Goal: Information Seeking & Learning: Learn about a topic

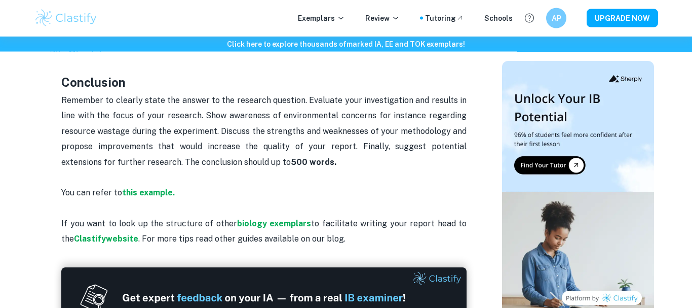
scroll to position [1162, 0]
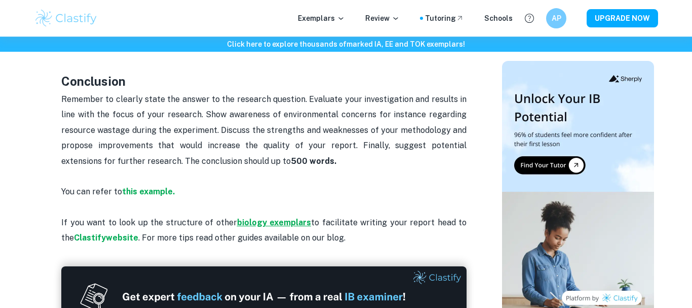
click at [291, 219] on strong "biology exemplars" at bounding box center [274, 222] width 75 height 10
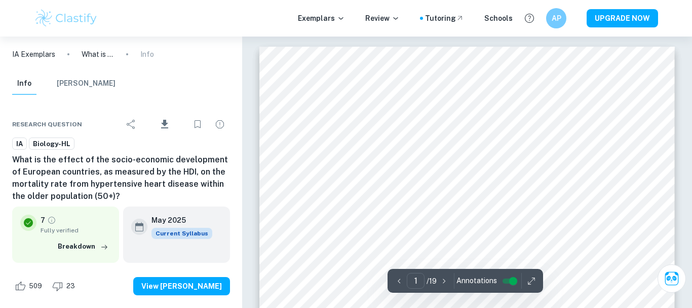
scroll to position [5, 0]
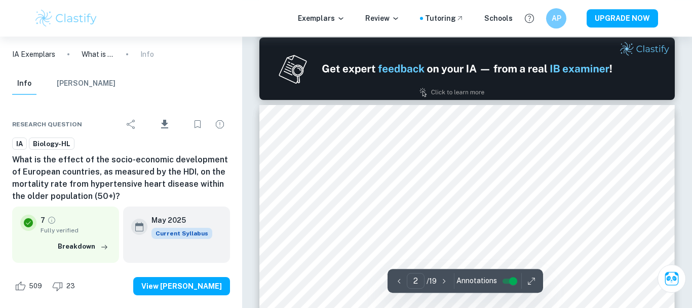
type input "1"
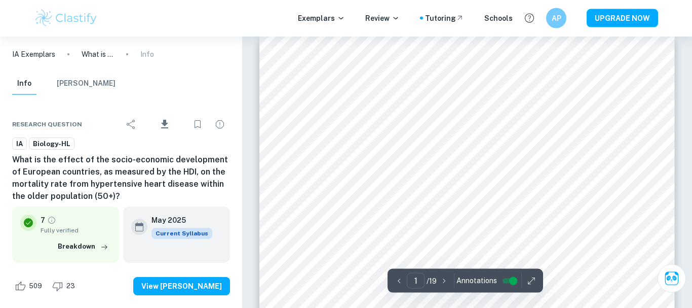
scroll to position [0, 0]
